Goal: Transaction & Acquisition: Purchase product/service

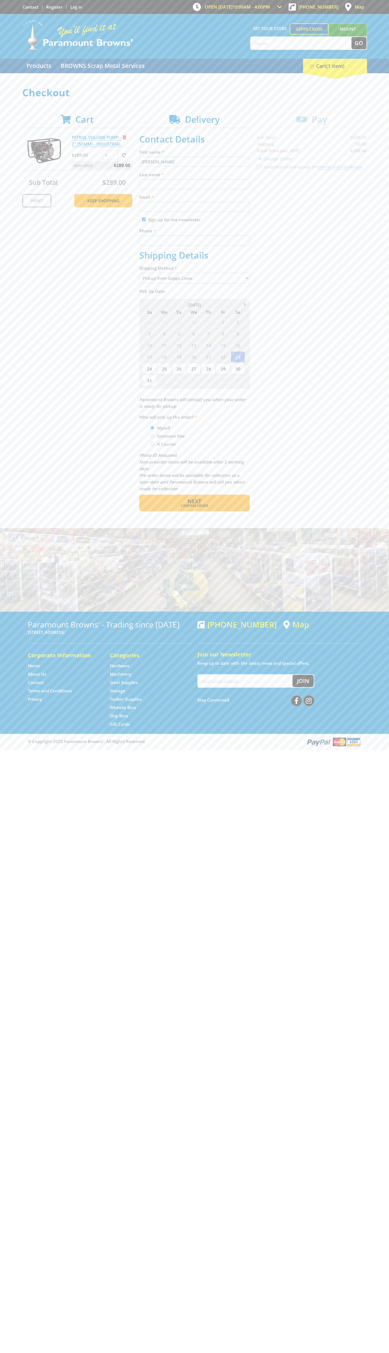
type input "[PERSON_NAME]"
type input "[EMAIL_ADDRESS][DOMAIN_NAME]"
type input "0293744000"
click at [195, 501] on span "Next" at bounding box center [195, 501] width 14 height 8
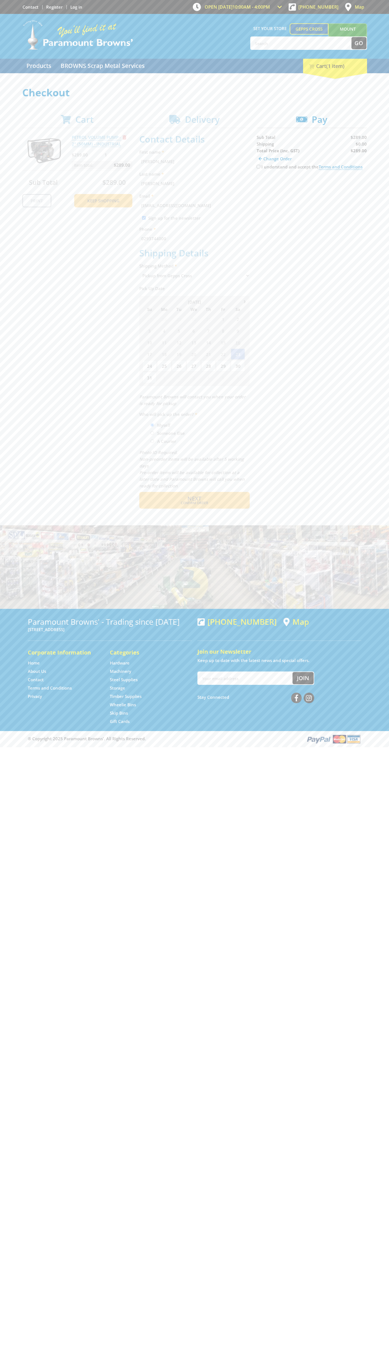
click at [259, 167] on input "I understand and accept the Terms and Conditions" at bounding box center [259, 167] width 4 height 4
checkbox input "true"
click at [274, 184] on span "Credit Card" at bounding box center [269, 184] width 24 height 6
click at [312, 184] on img at bounding box center [308, 184] width 12 height 7
type input "5454545454545454"
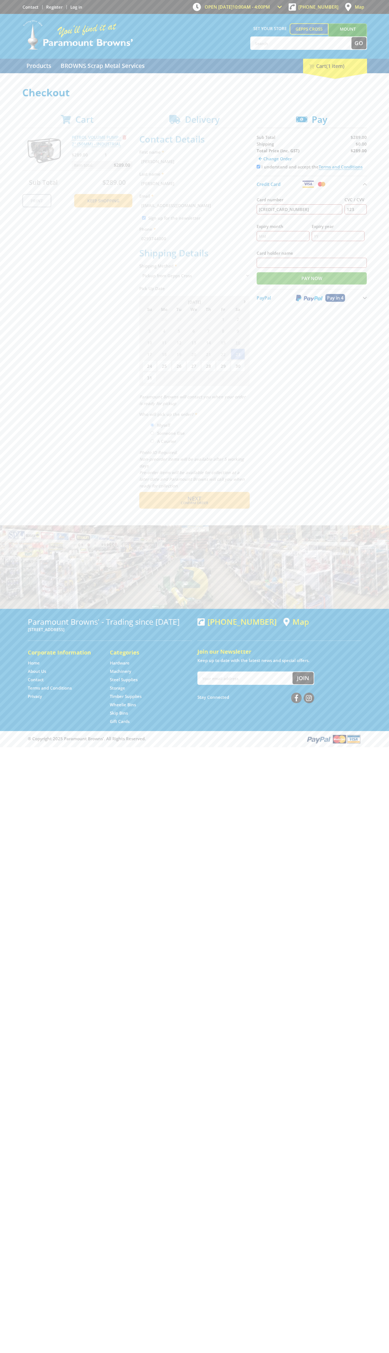
type input "123"
type input "John Smith"
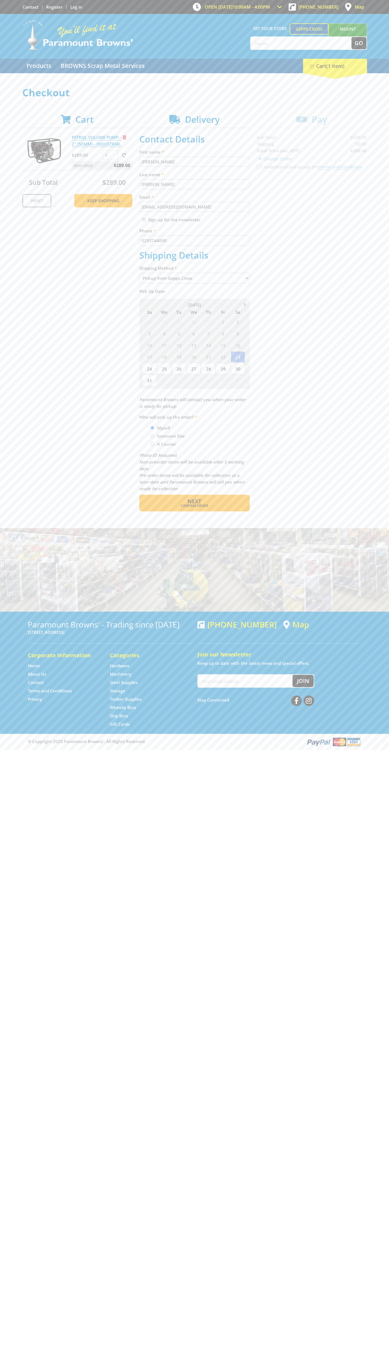
click at [125, 137] on span "Remove from cart" at bounding box center [125, 137] width 4 height 4
